Goal: Book appointment/travel/reservation

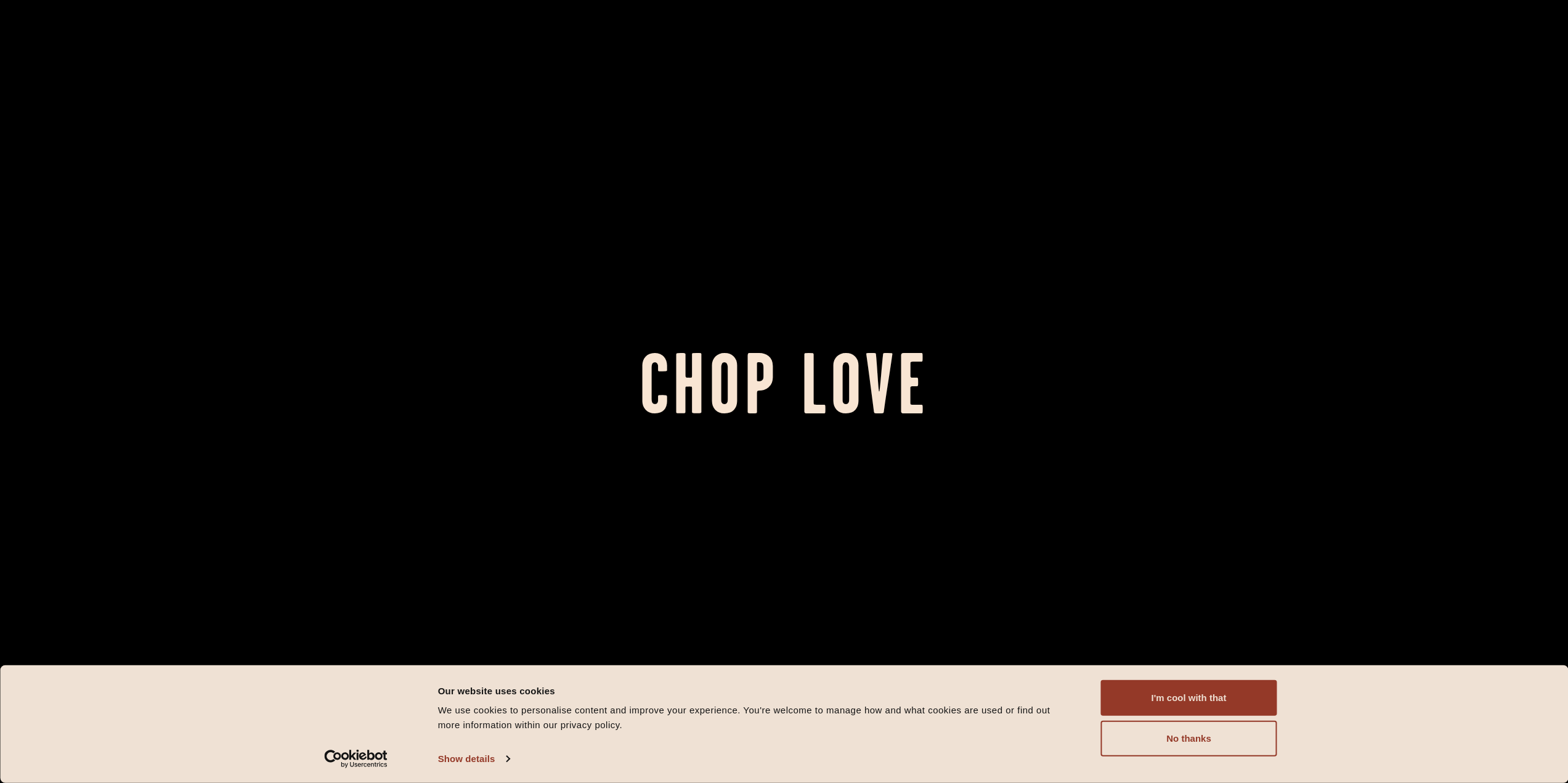
click at [1225, 710] on button "I'm cool with that" at bounding box center [1188, 698] width 176 height 36
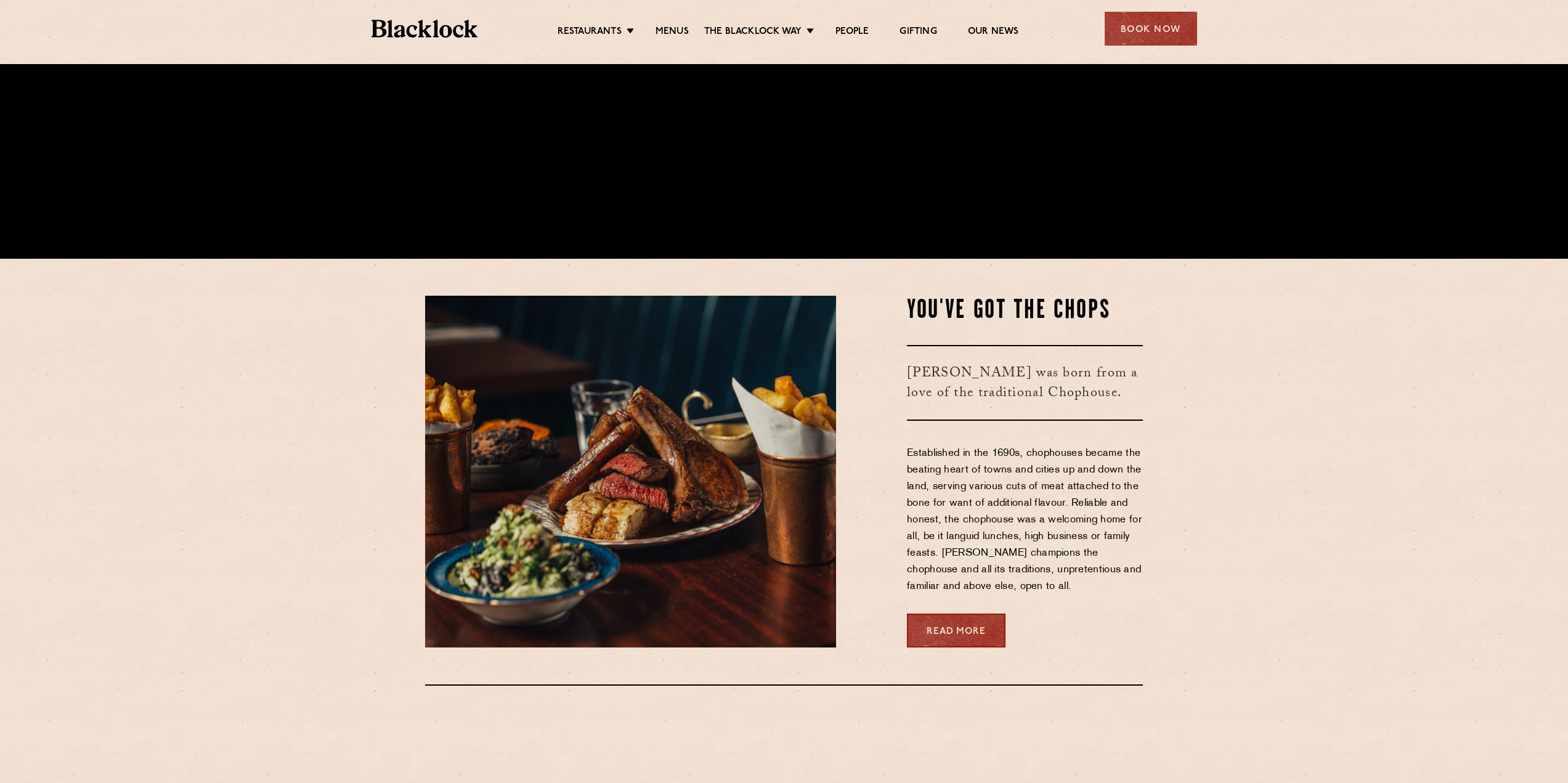
scroll to position [678, 0]
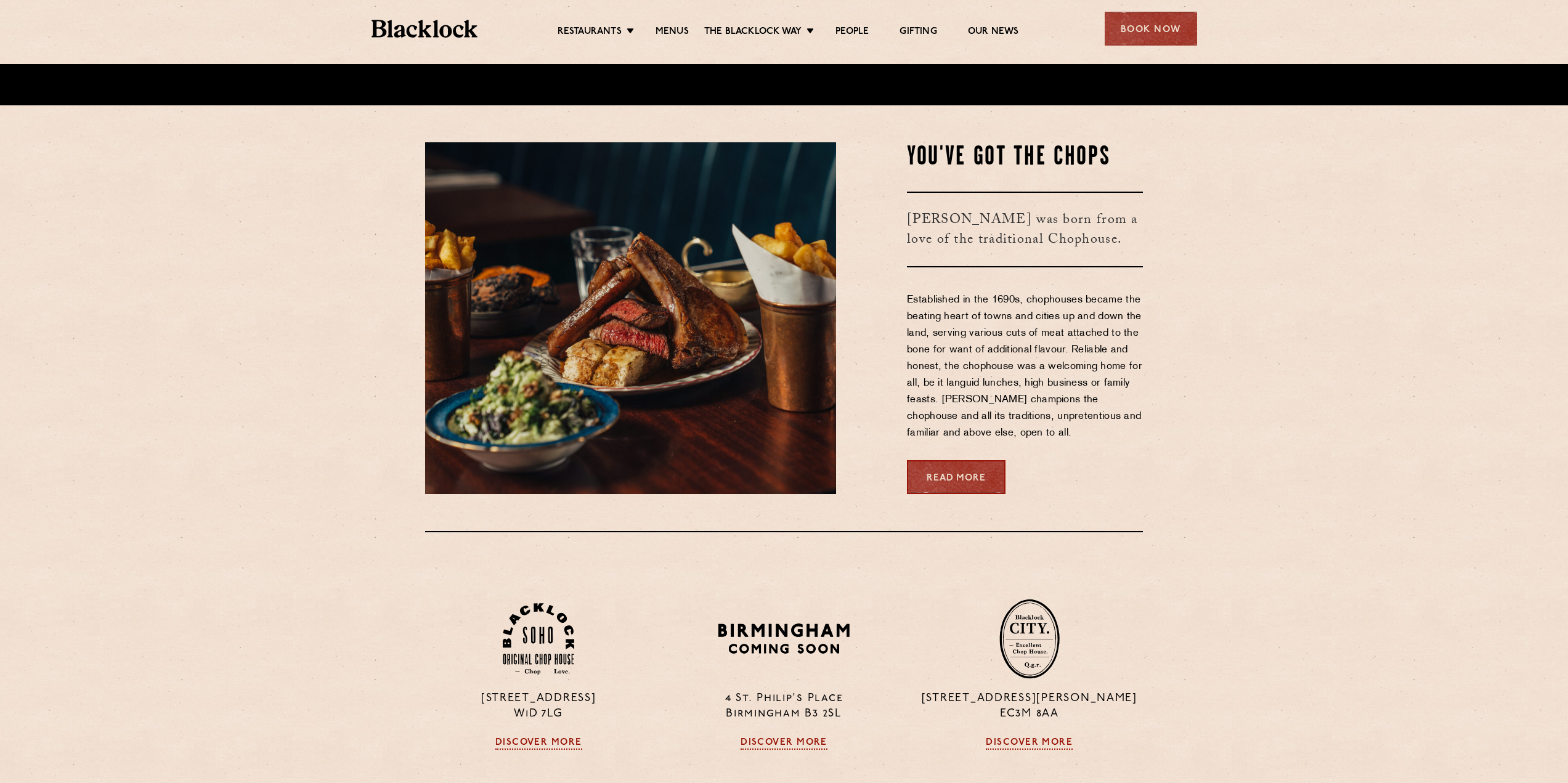
click at [661, 36] on link "Menus" at bounding box center [671, 32] width 33 height 12
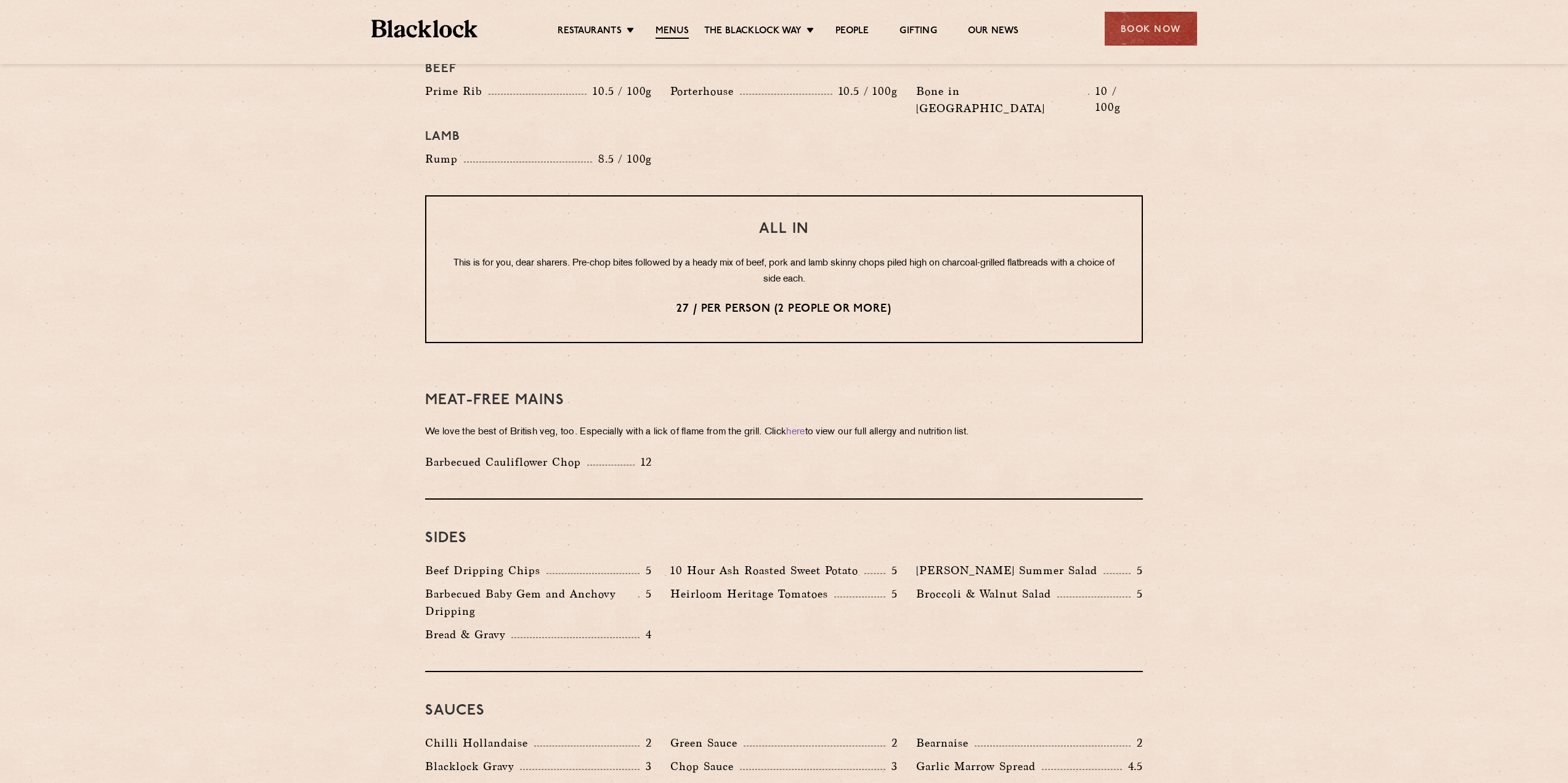
scroll to position [1233, 0]
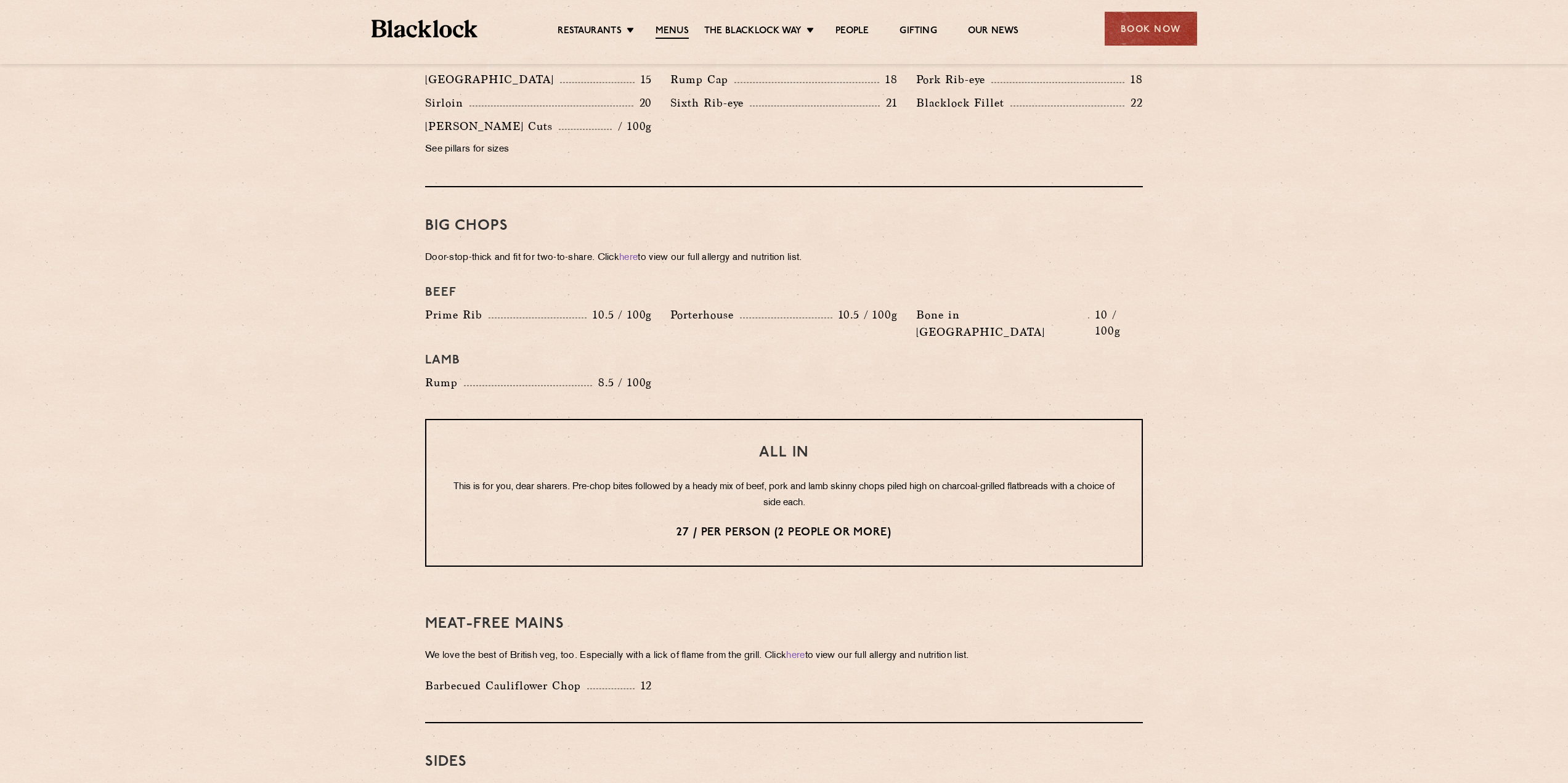
click at [1115, 19] on div "Book Now" at bounding box center [1151, 29] width 93 height 34
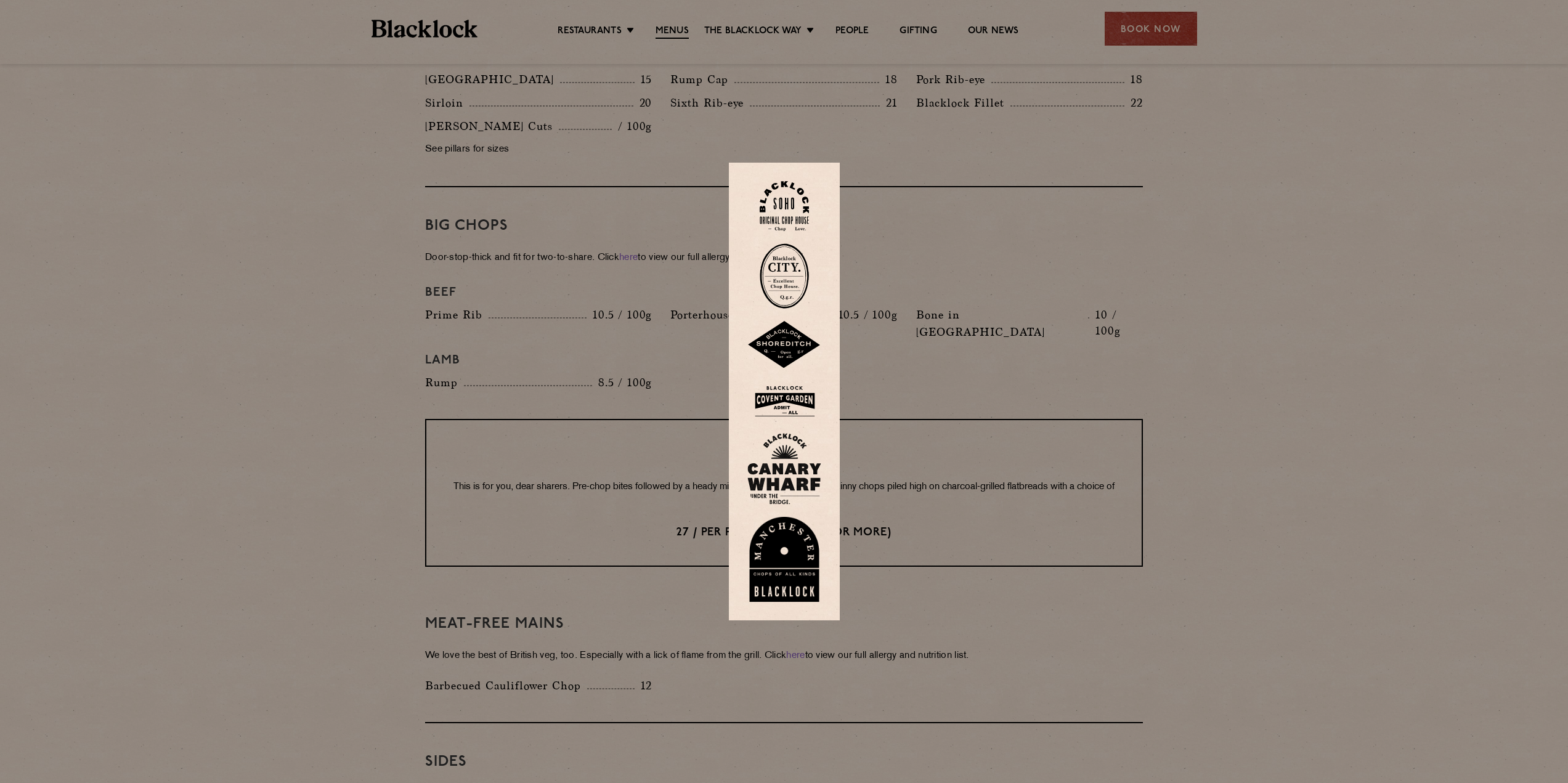
click at [789, 198] on img at bounding box center [784, 206] width 49 height 50
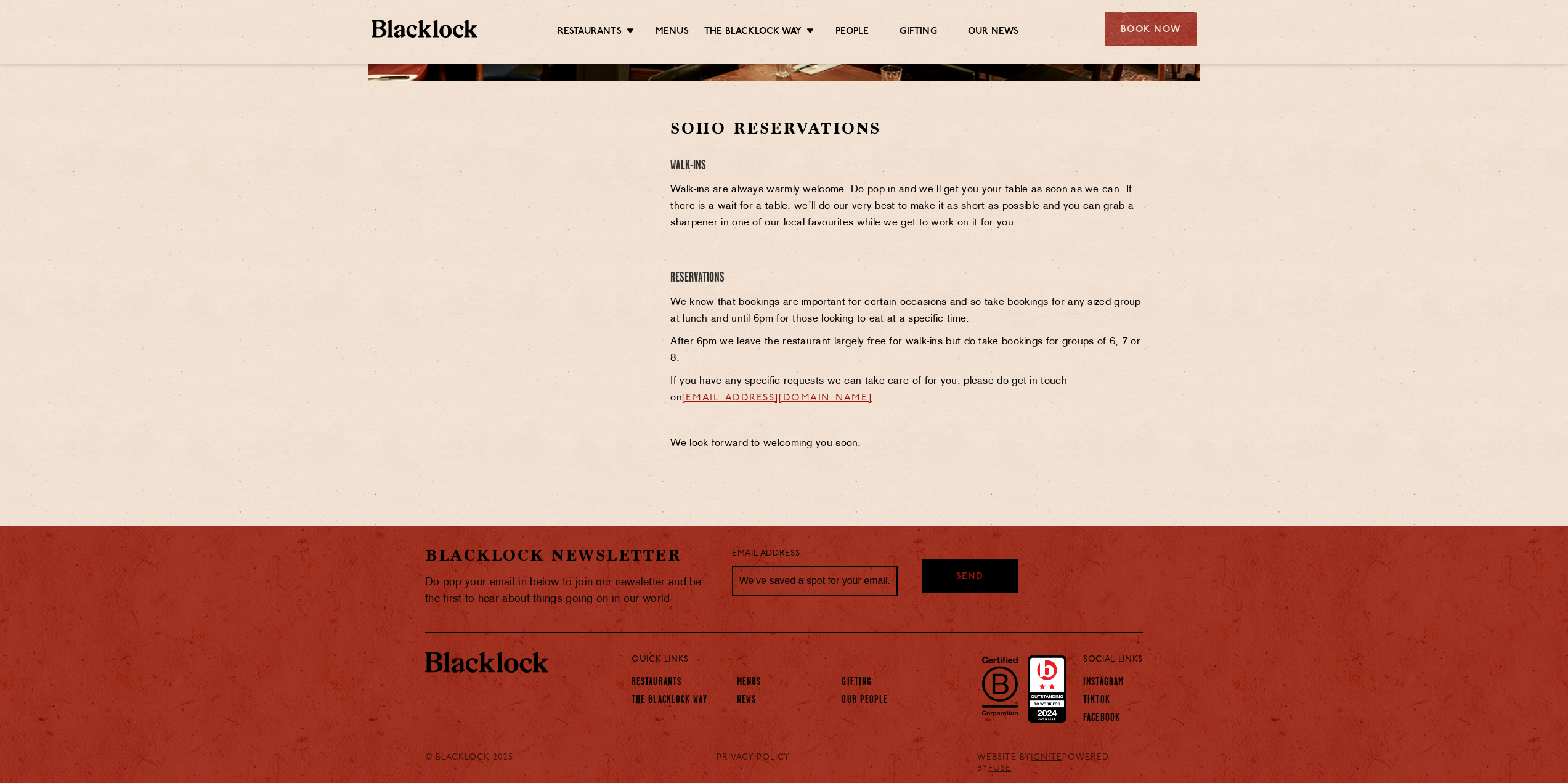
scroll to position [370, 0]
